Goal: Transaction & Acquisition: Purchase product/service

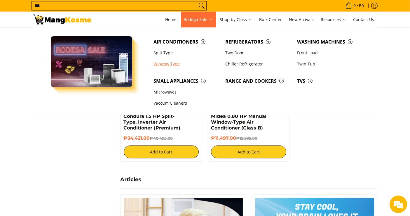
click at [162, 63] on link "Window Type" at bounding box center [187, 63] width 72 height 11
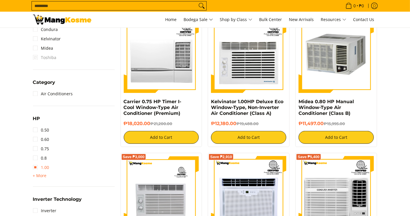
click at [44, 168] on link "1.00" at bounding box center [41, 167] width 16 height 9
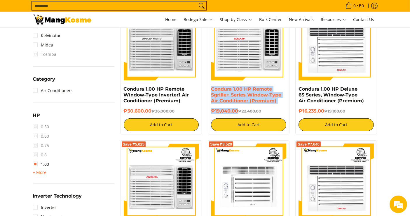
drag, startPoint x: 238, startPoint y: 112, endPoint x: 211, endPoint y: 89, distance: 35.4
click at [211, 89] on div "Condura 1.00 HP Remote Sgrille+ Series Window-Type Air Conditioner (Premium) ₱1…" at bounding box center [248, 108] width 75 height 45
